Goal: Find contact information: Find contact information

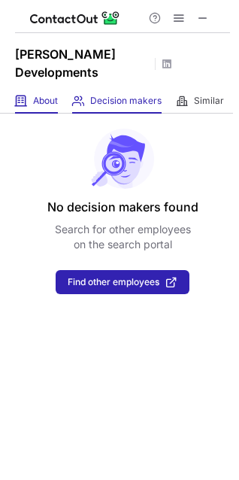
click at [31, 89] on div "About About Company" at bounding box center [36, 101] width 43 height 25
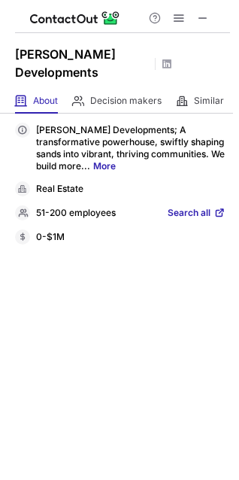
click at [196, 207] on span "Search all" at bounding box center [189, 214] width 43 height 14
click at [93, 160] on link "More" at bounding box center [104, 165] width 23 height 11
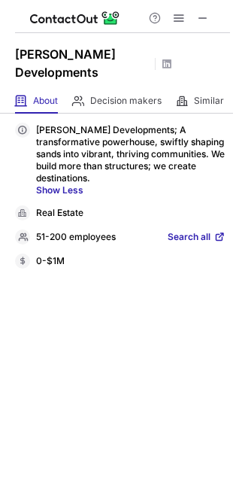
click at [198, 231] on span "Search all" at bounding box center [189, 238] width 43 height 14
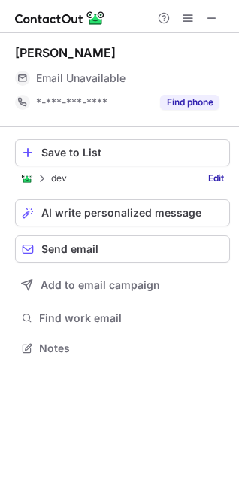
scroll to position [338, 239]
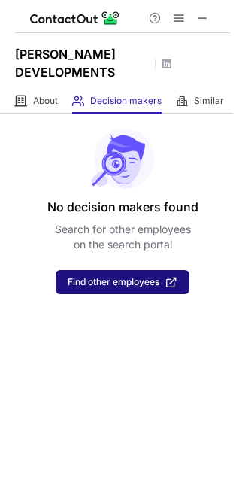
click at [124, 284] on span "Find other employees" at bounding box center [114, 282] width 92 height 11
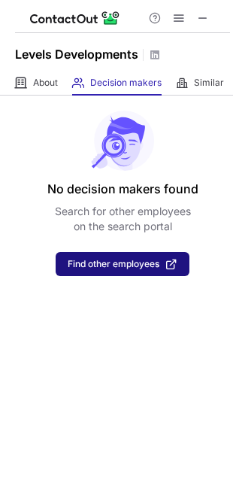
click at [133, 261] on span "Find other employees" at bounding box center [114, 264] width 92 height 11
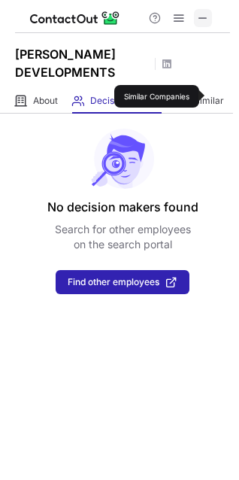
click at [202, 14] on span at bounding box center [203, 18] width 12 height 12
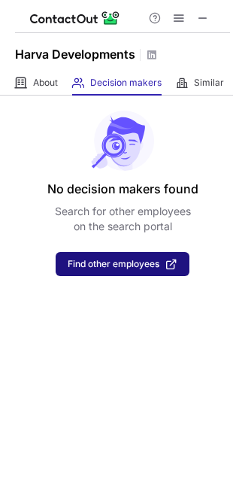
click at [122, 268] on span "Find other employees" at bounding box center [114, 264] width 92 height 11
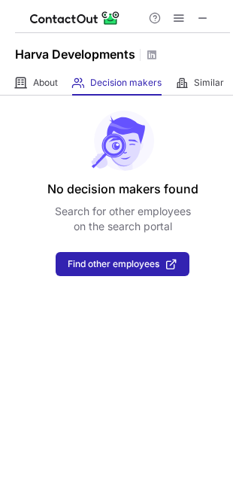
click at [202, 19] on span at bounding box center [203, 18] width 12 height 12
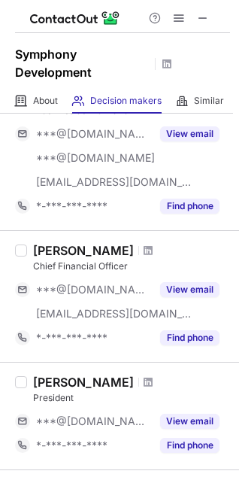
scroll to position [726, 0]
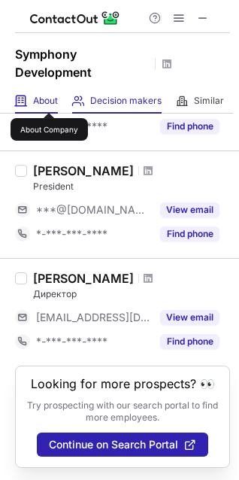
click at [49, 99] on span "About" at bounding box center [45, 101] width 25 height 12
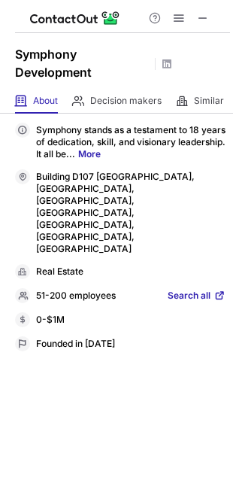
click at [199, 290] on span "Search all" at bounding box center [189, 297] width 43 height 14
click at [224, 138] on p "Symphony stands as a testament to 18 years of dedication, skill, and visionary …" at bounding box center [131, 142] width 190 height 36
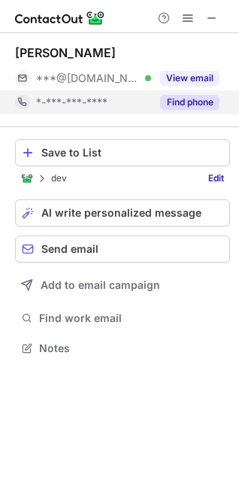
scroll to position [338, 239]
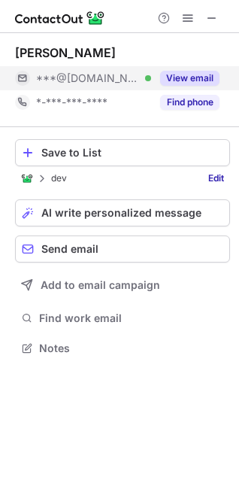
click at [184, 74] on button "View email" at bounding box center [189, 78] width 59 height 15
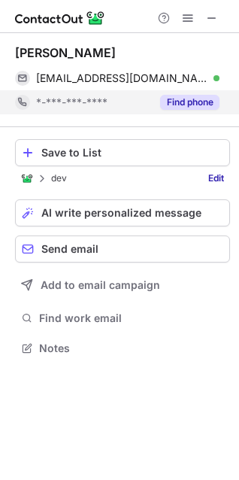
click at [189, 96] on button "Find phone" at bounding box center [189, 102] width 59 height 15
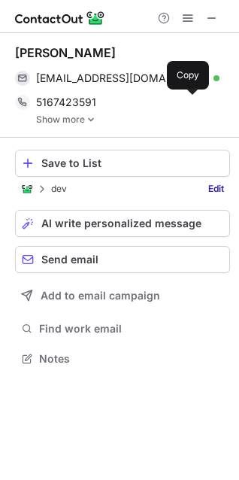
scroll to position [348, 239]
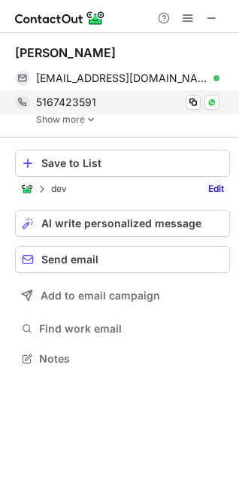
click at [75, 111] on div "5167423591 Copy WhatsApp" at bounding box center [117, 102] width 205 height 24
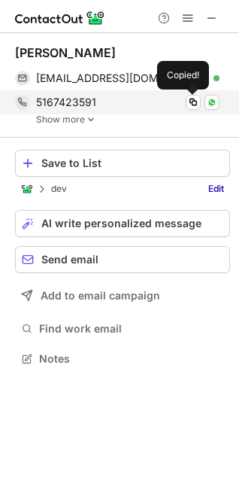
click at [73, 115] on link "Show more" at bounding box center [133, 119] width 194 height 11
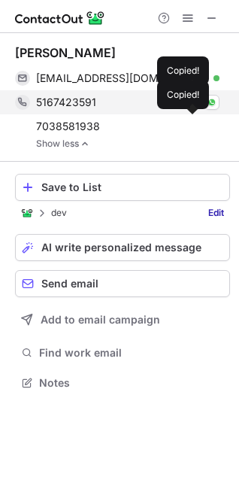
scroll to position [373, 239]
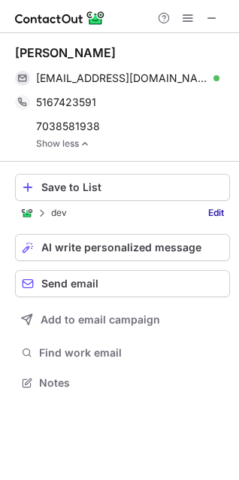
click at [210, 74] on span at bounding box center [212, 78] width 12 height 12
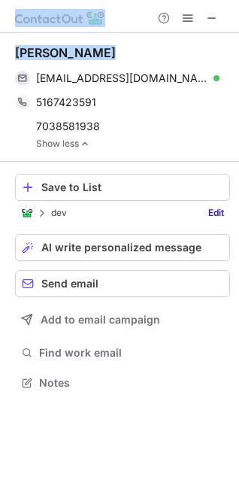
drag, startPoint x: 113, startPoint y: 48, endPoint x: -2, endPoint y: 61, distance: 115.1
click at [0, 61] on html "Haytham Fayed haytham@msn.com Verified Send email Copied! 5167423591 Copy Whats…" at bounding box center [119, 240] width 239 height 480
click at [37, 55] on div "Haytham Fayed" at bounding box center [65, 52] width 101 height 15
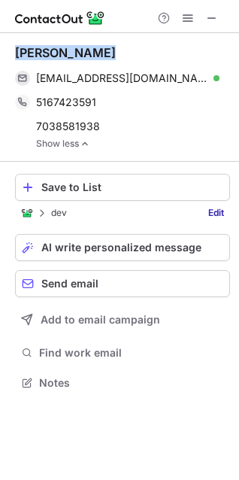
drag, startPoint x: 96, startPoint y: 51, endPoint x: 16, endPoint y: 51, distance: 79.8
click at [16, 51] on div "Haytham Fayed" at bounding box center [122, 52] width 215 height 15
click at [215, 15] on span at bounding box center [212, 18] width 12 height 12
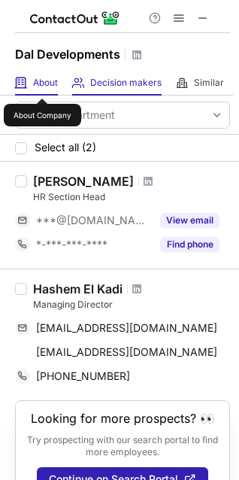
click at [42, 85] on span "About" at bounding box center [45, 83] width 25 height 12
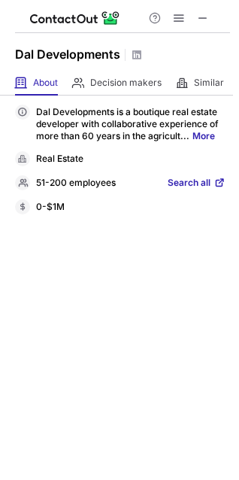
click at [189, 182] on span "Search all" at bounding box center [189, 184] width 43 height 14
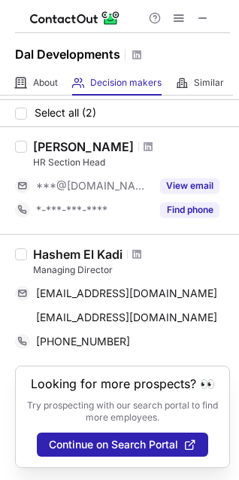
scroll to position [49, 0]
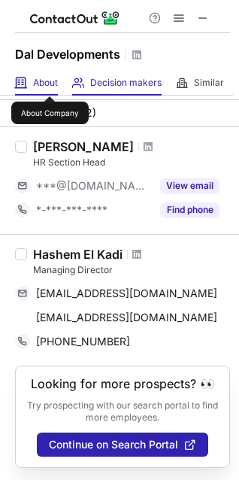
click at [50, 83] on span "About" at bounding box center [45, 83] width 25 height 12
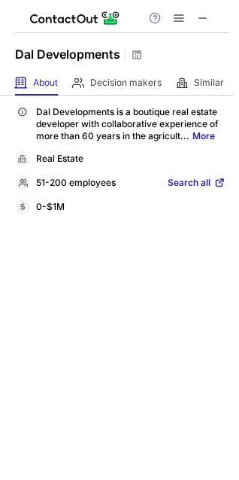
click at [212, 187] on link "Search all" at bounding box center [197, 184] width 58 height 14
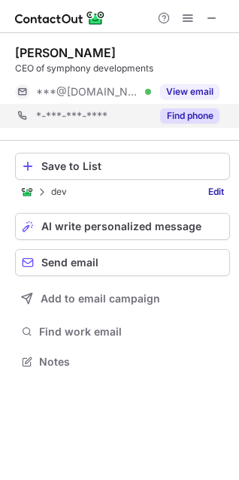
scroll to position [351, 239]
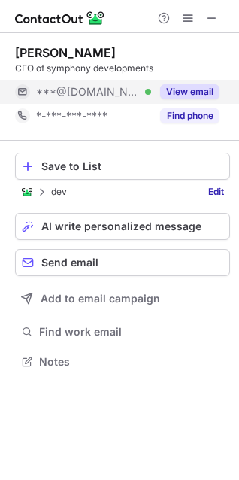
click at [210, 96] on button "View email" at bounding box center [189, 91] width 59 height 15
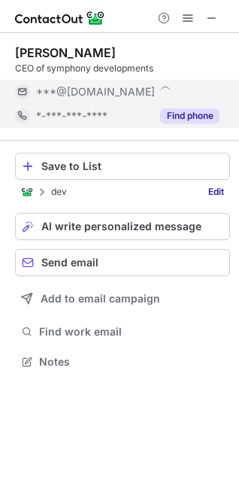
click at [205, 117] on button "Find phone" at bounding box center [189, 115] width 59 height 15
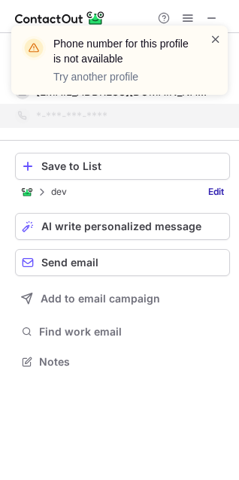
click at [211, 39] on span at bounding box center [216, 39] width 12 height 15
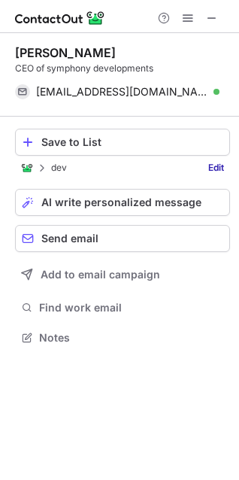
scroll to position [327, 239]
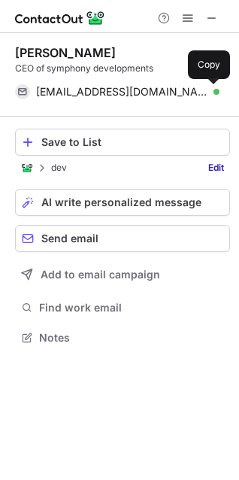
click at [211, 92] on span at bounding box center [212, 92] width 12 height 12
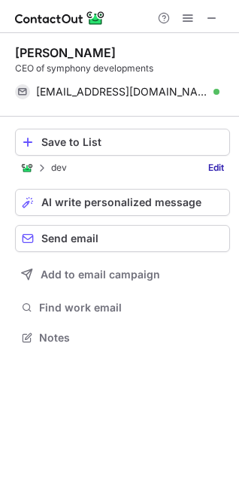
click at [98, 48] on div "Mohamed ElSisi" at bounding box center [65, 52] width 101 height 15
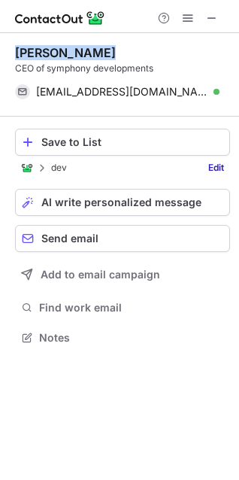
click at [98, 48] on div "Mohamed ElSisi" at bounding box center [65, 52] width 101 height 15
copy div "Mohamed ElSisi"
click at [216, 20] on span at bounding box center [212, 18] width 12 height 12
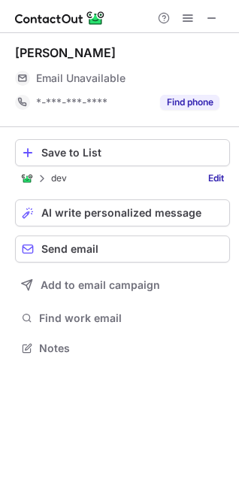
scroll to position [338, 239]
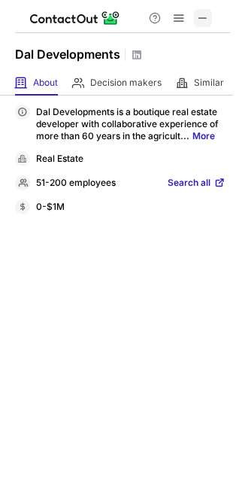
click at [197, 20] on span at bounding box center [203, 18] width 12 height 12
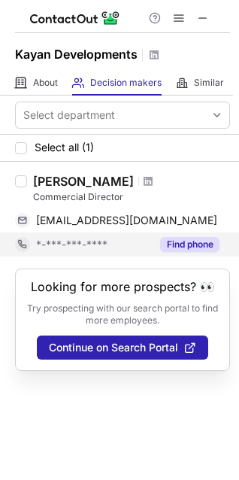
click at [197, 245] on button "Find phone" at bounding box center [189, 244] width 59 height 15
